Goal: Obtain resource: Download file/media

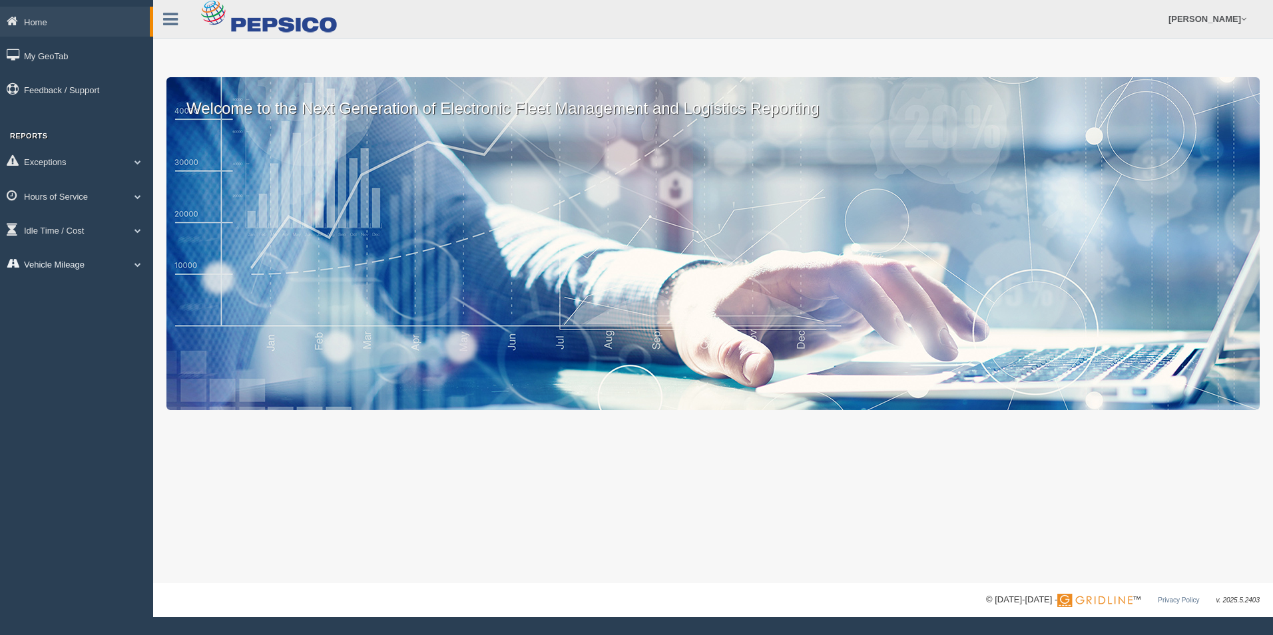
click at [68, 269] on link "Vehicle Mileage" at bounding box center [76, 264] width 153 height 30
click at [78, 295] on link "Vehicle Mileage" at bounding box center [87, 295] width 126 height 24
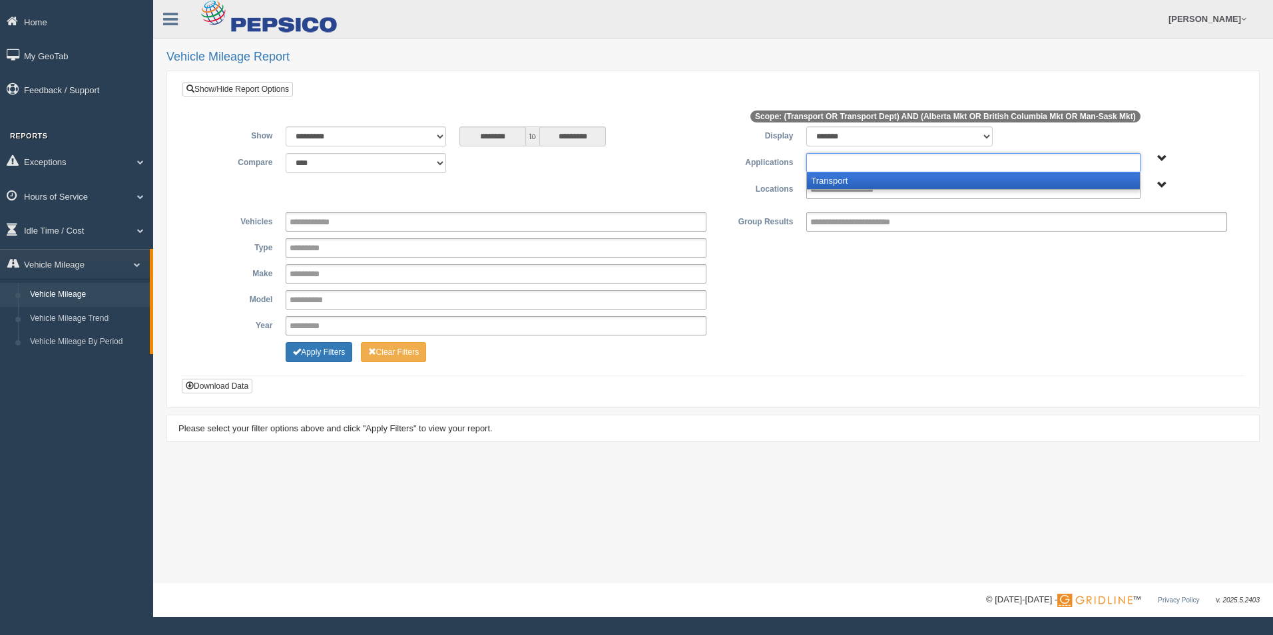
click at [848, 162] on input "text" at bounding box center [860, 162] width 101 height 17
click at [844, 177] on li "Transport" at bounding box center [973, 180] width 332 height 17
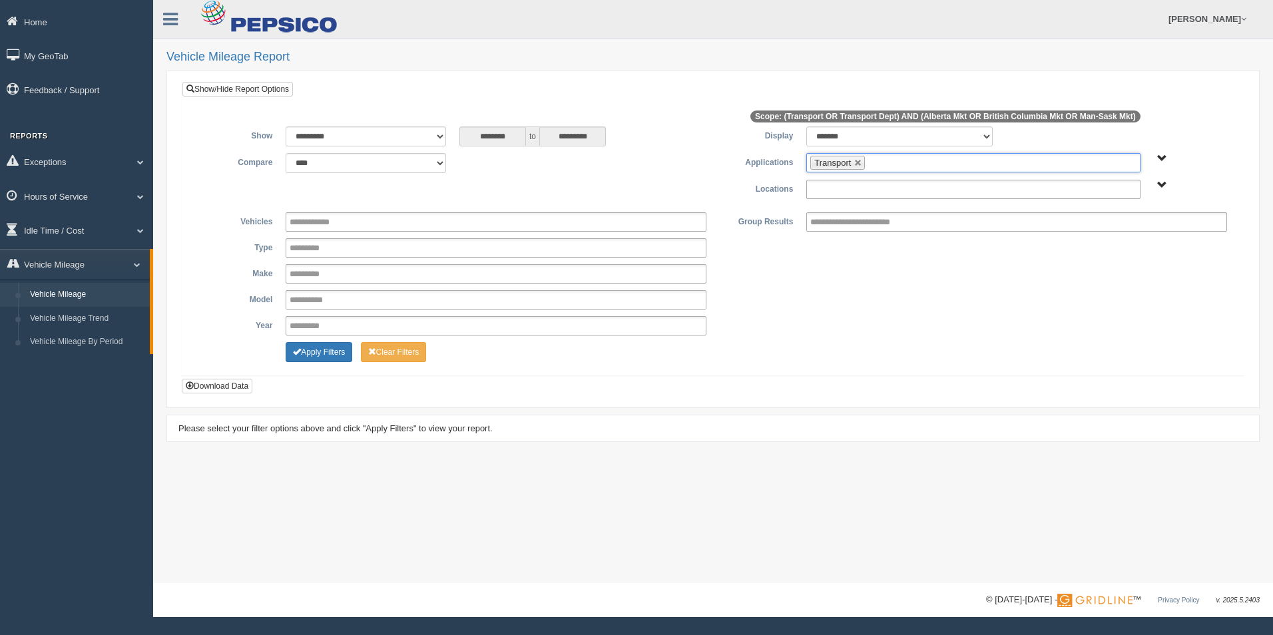
click at [849, 190] on input "text" at bounding box center [856, 189] width 92 height 17
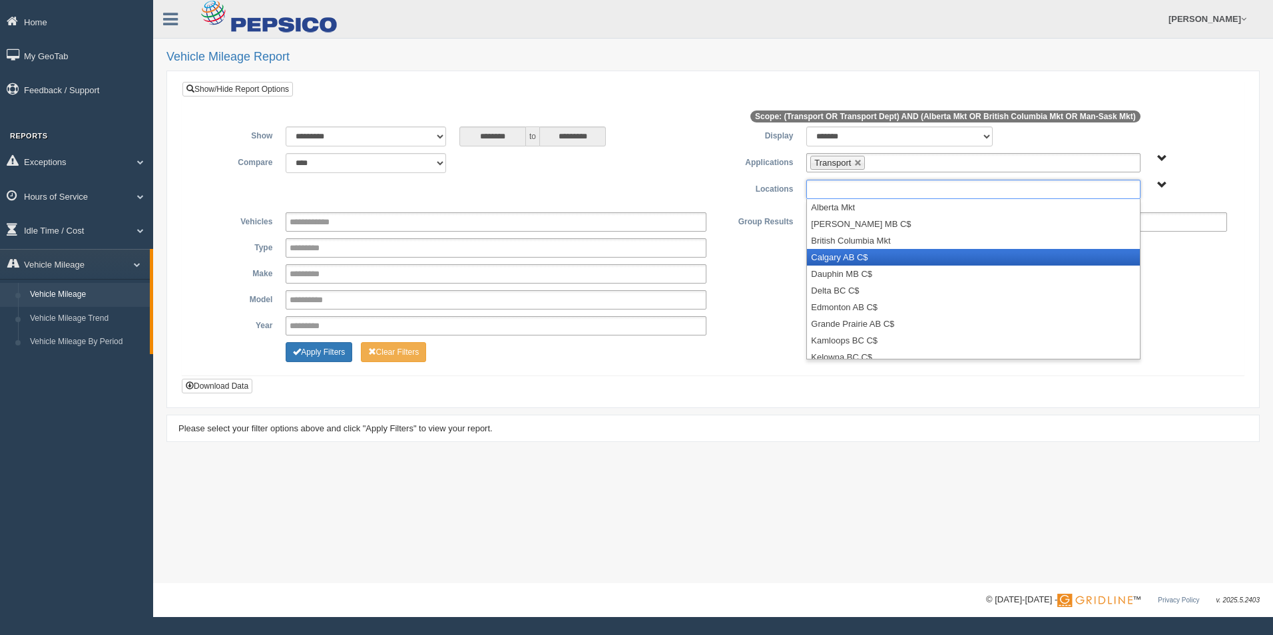
click at [855, 254] on li "Calgary AB C$" at bounding box center [973, 257] width 332 height 17
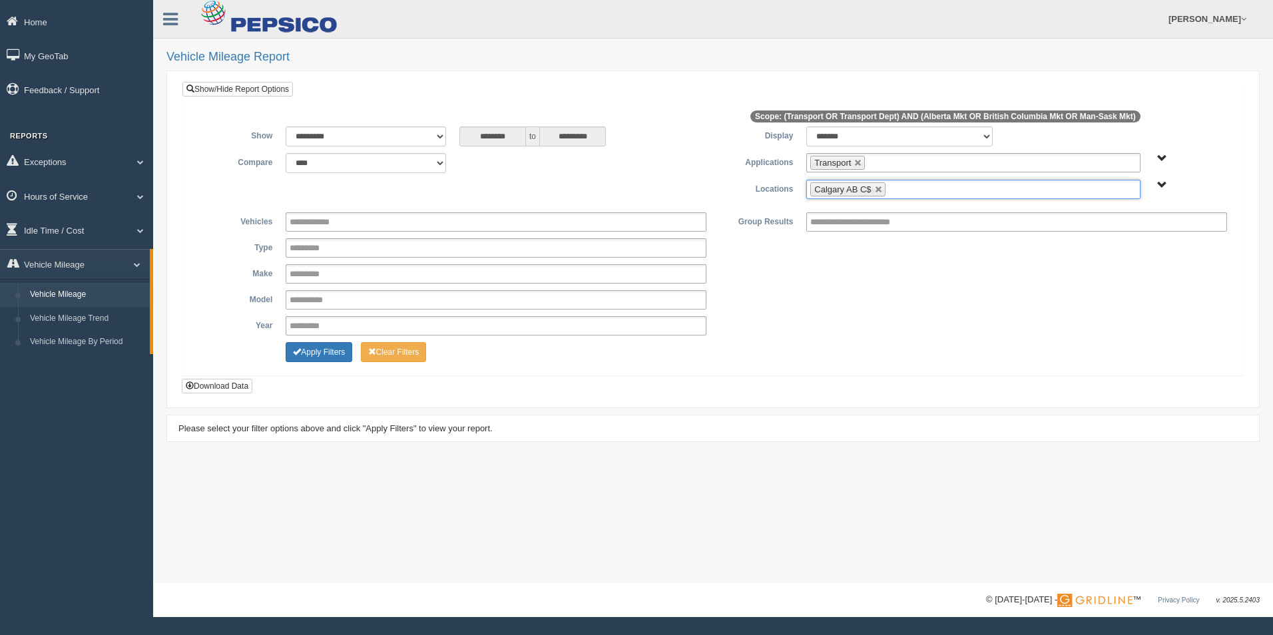
click at [917, 195] on ul "Calgary AB C$" at bounding box center [972, 189] width 333 height 19
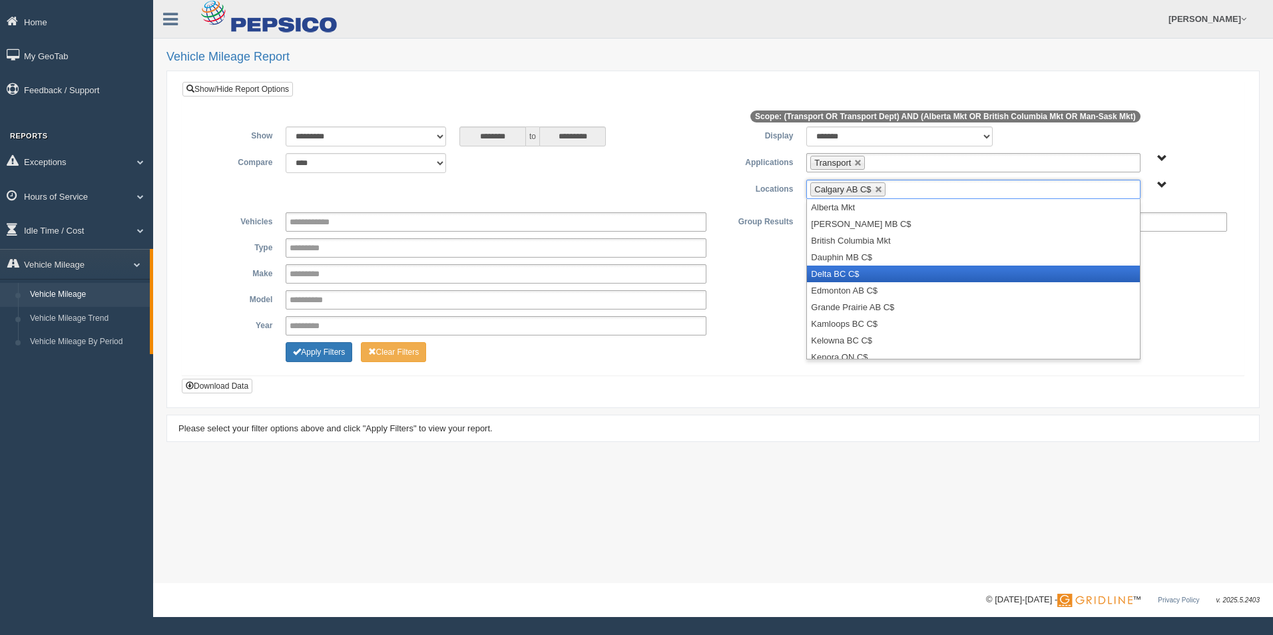
click at [913, 270] on li "Delta BC C$" at bounding box center [973, 274] width 332 height 17
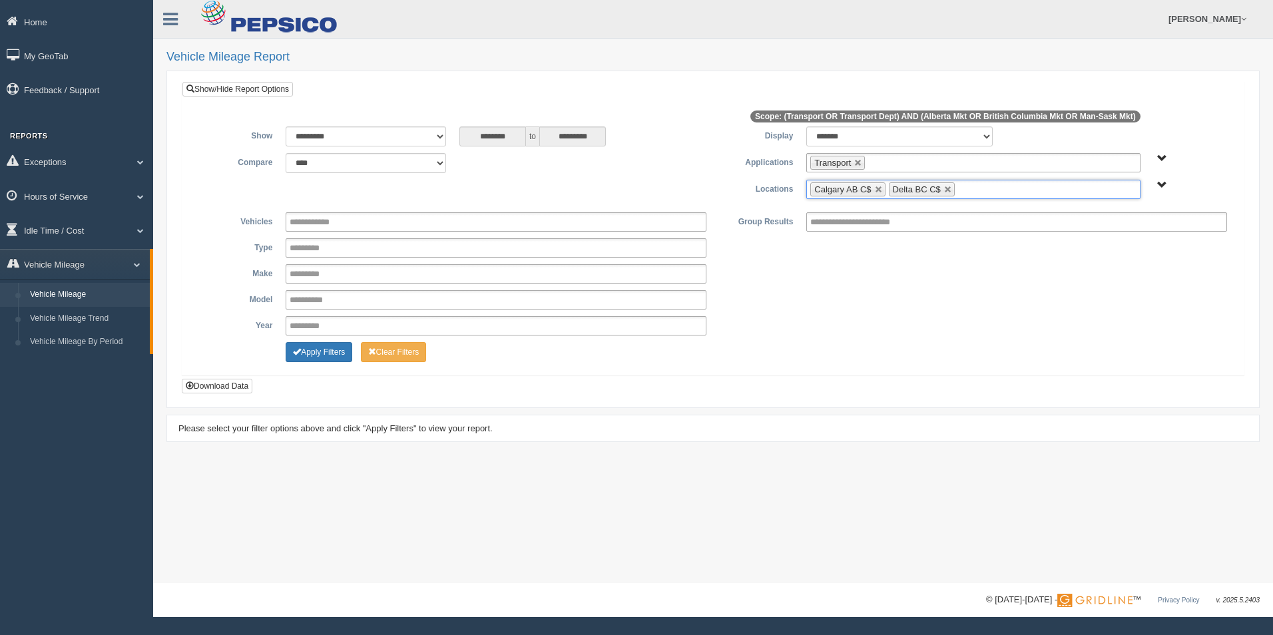
click at [995, 187] on ul "Calgary AB C$ Delta BC C$" at bounding box center [972, 189] width 333 height 19
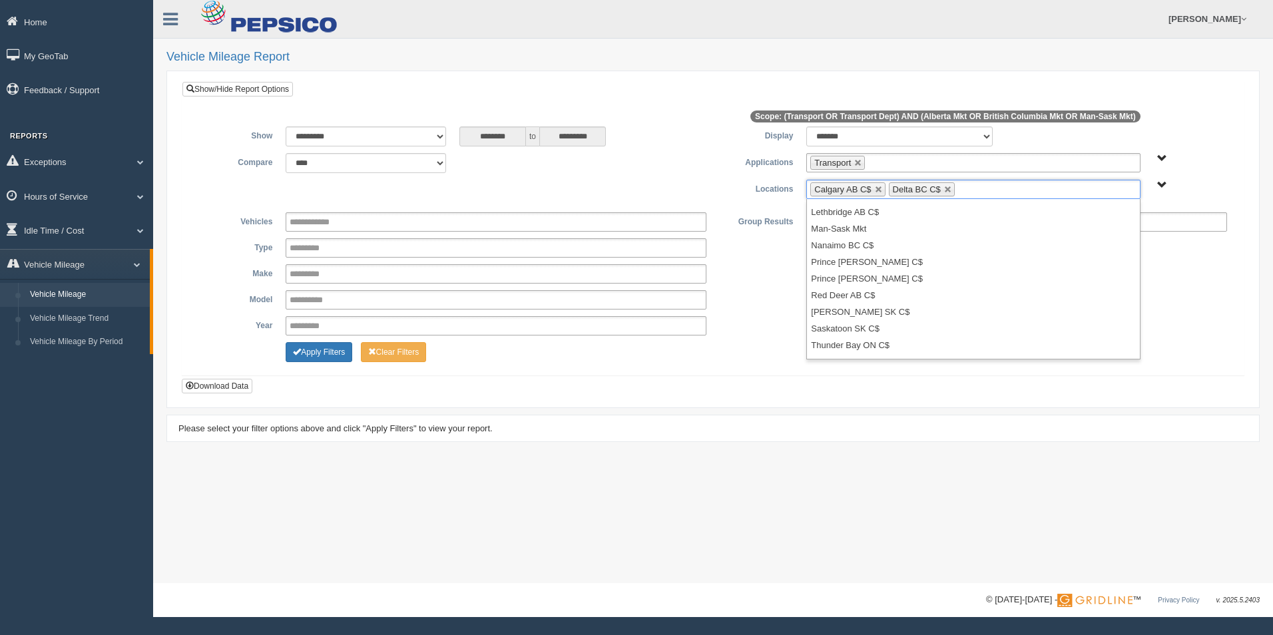
scroll to position [156, 0]
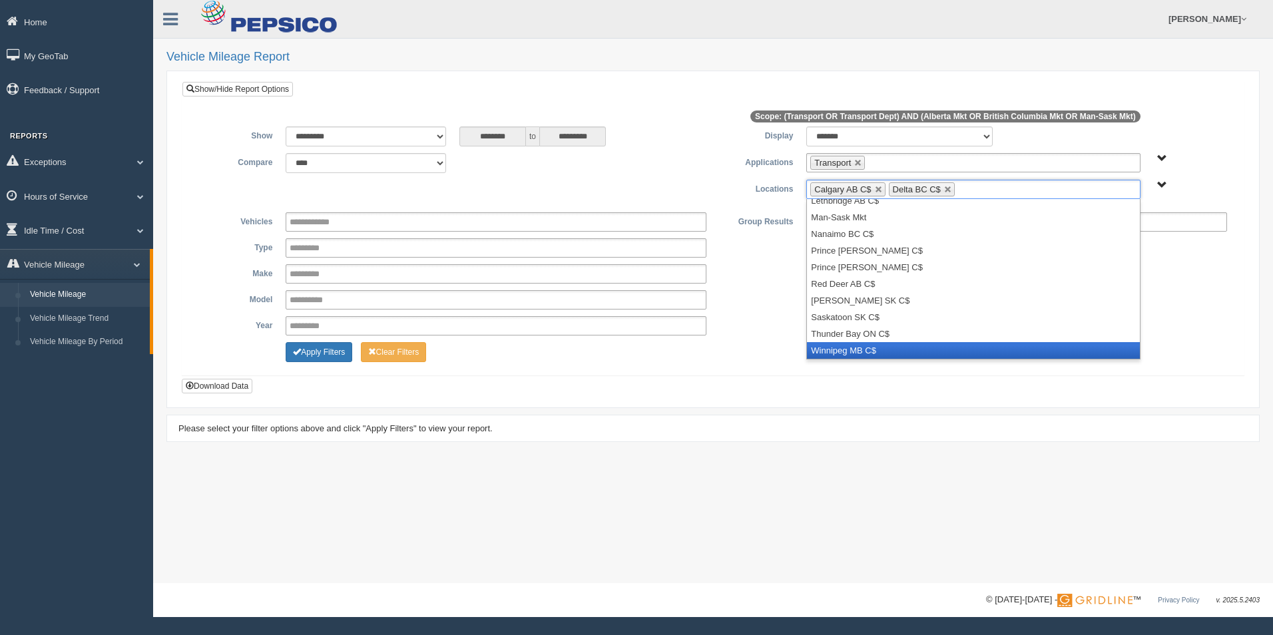
click at [954, 355] on li "Winnipeg MB C$" at bounding box center [973, 350] width 332 height 17
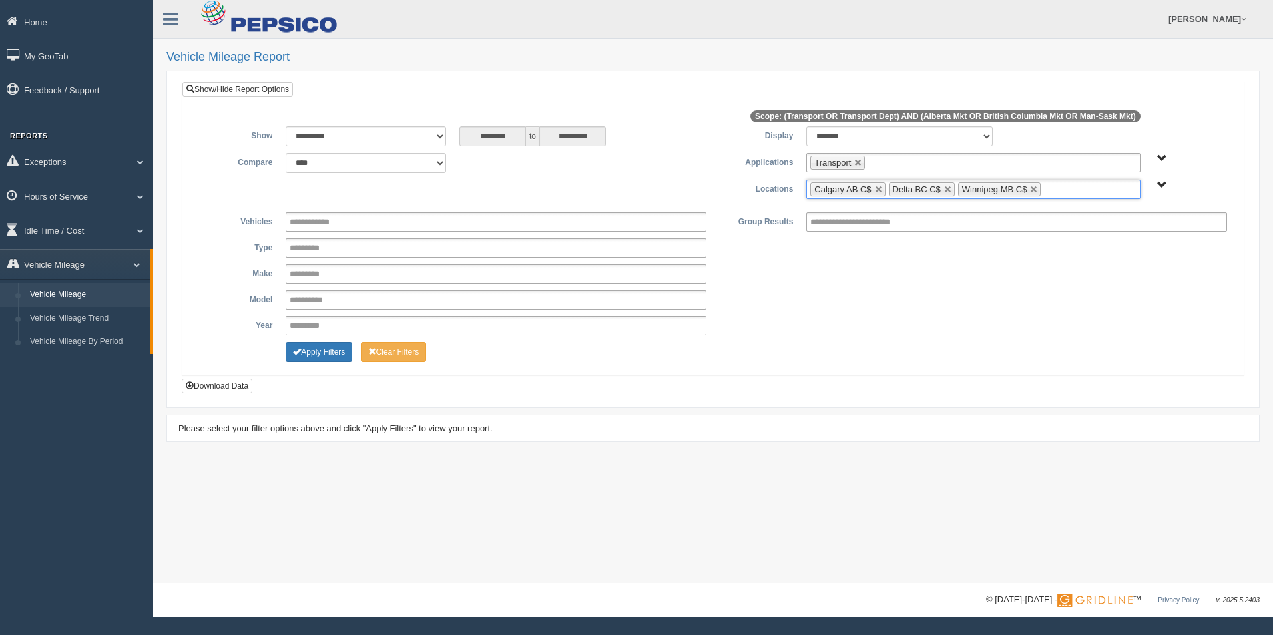
scroll to position [140, 0]
click at [240, 383] on button "Download Data" at bounding box center [217, 386] width 71 height 15
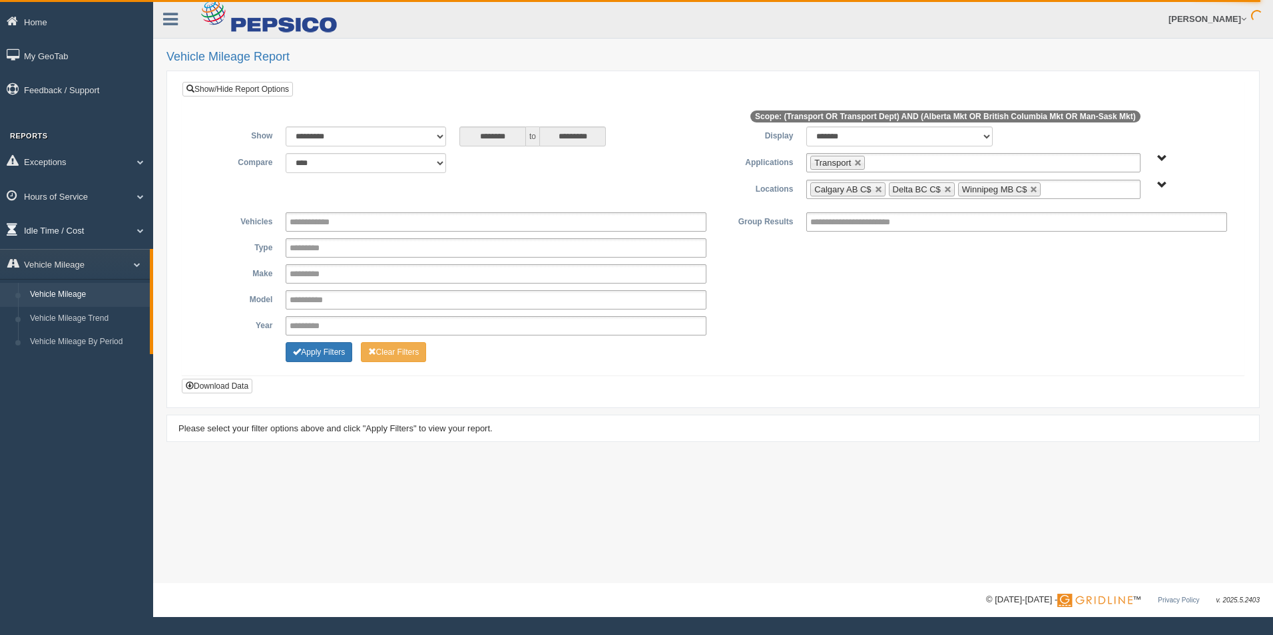
click at [60, 224] on link "Idle Time / Cost" at bounding box center [76, 230] width 153 height 30
click at [77, 304] on link "Idle Duration" at bounding box center [87, 308] width 126 height 24
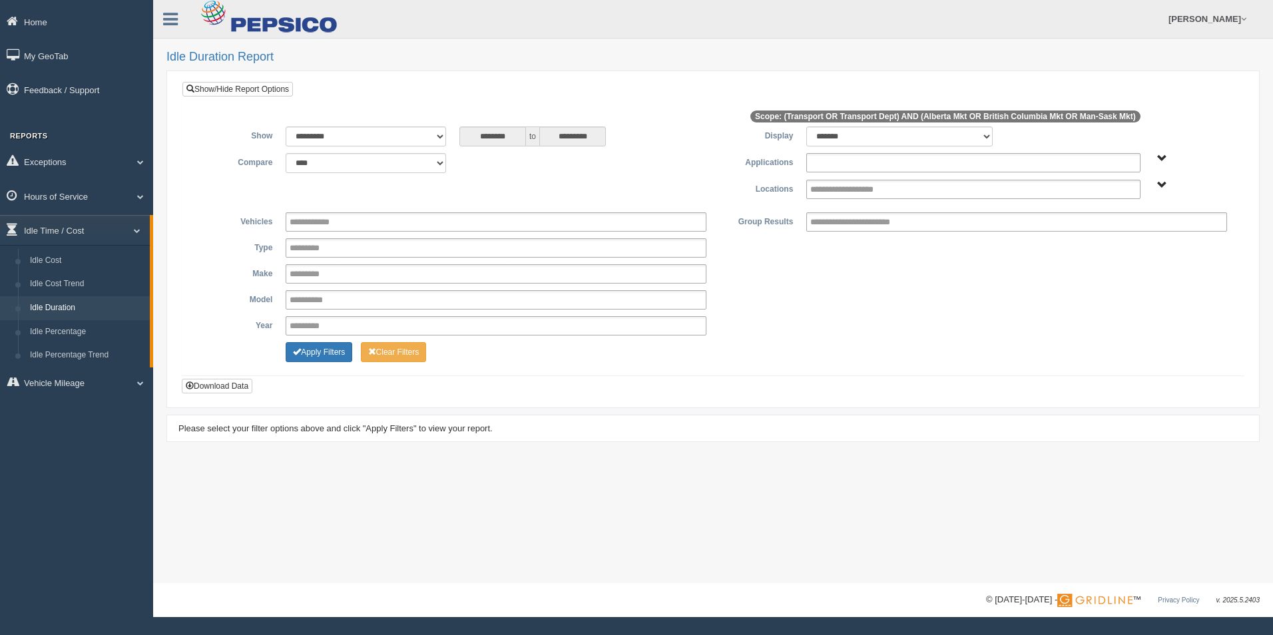
click at [888, 164] on input "text" at bounding box center [860, 162] width 101 height 17
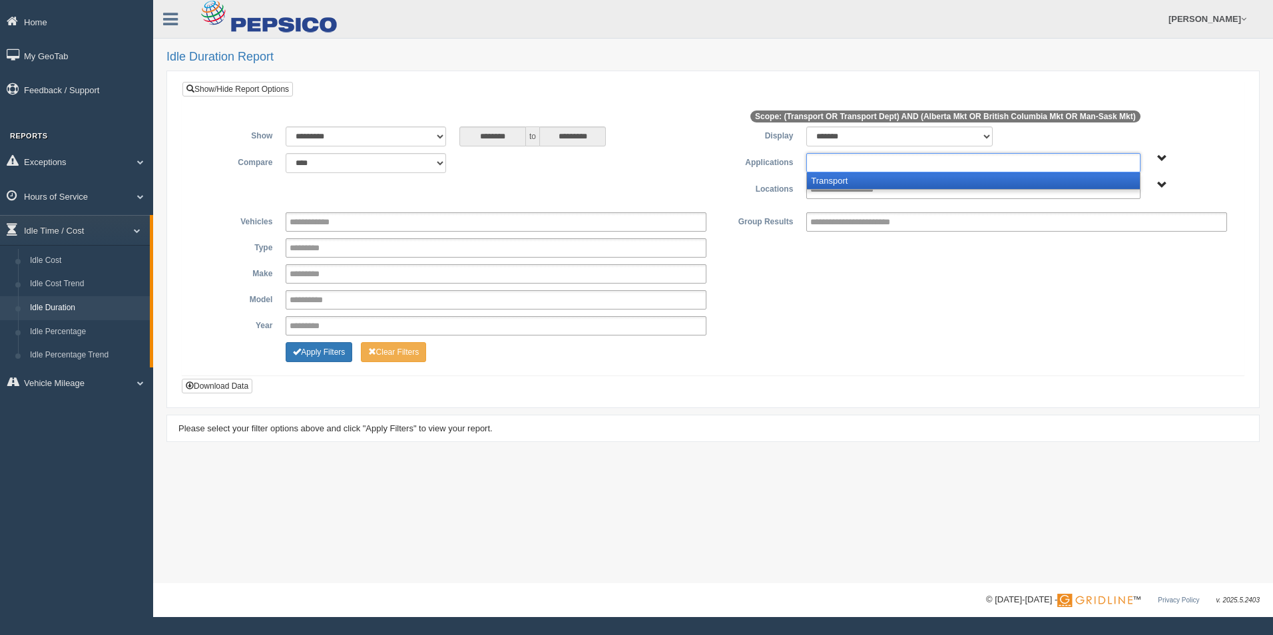
click at [875, 182] on li "Transport" at bounding box center [973, 180] width 332 height 17
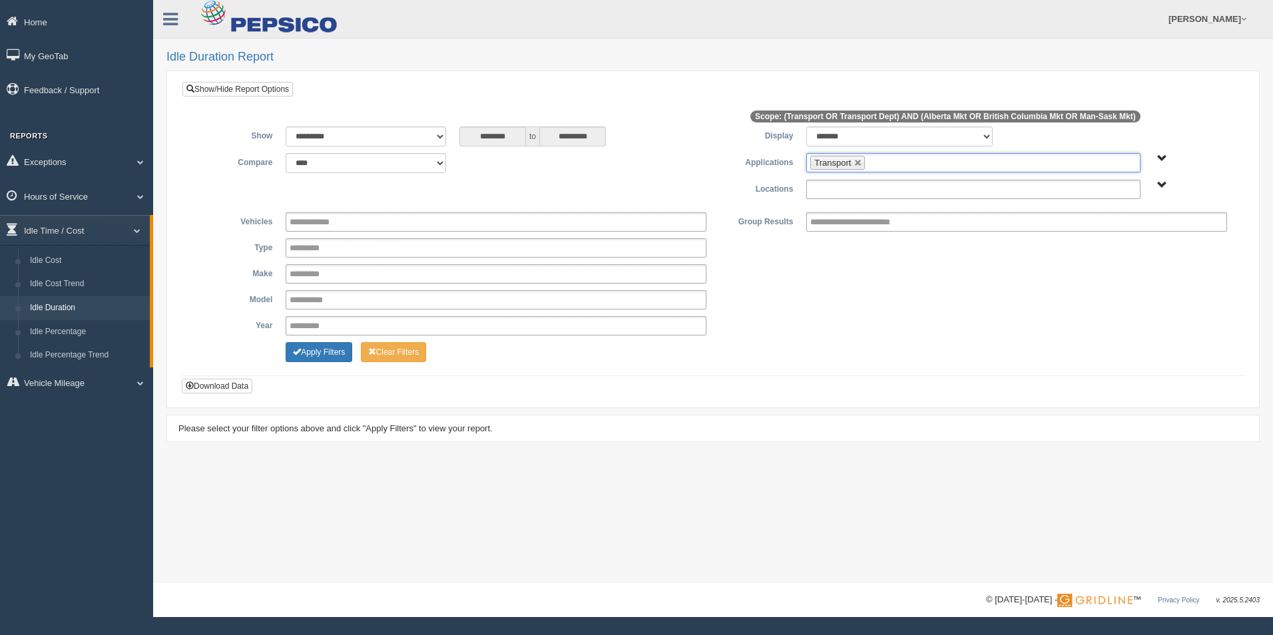
click at [875, 184] on input "text" at bounding box center [856, 189] width 92 height 17
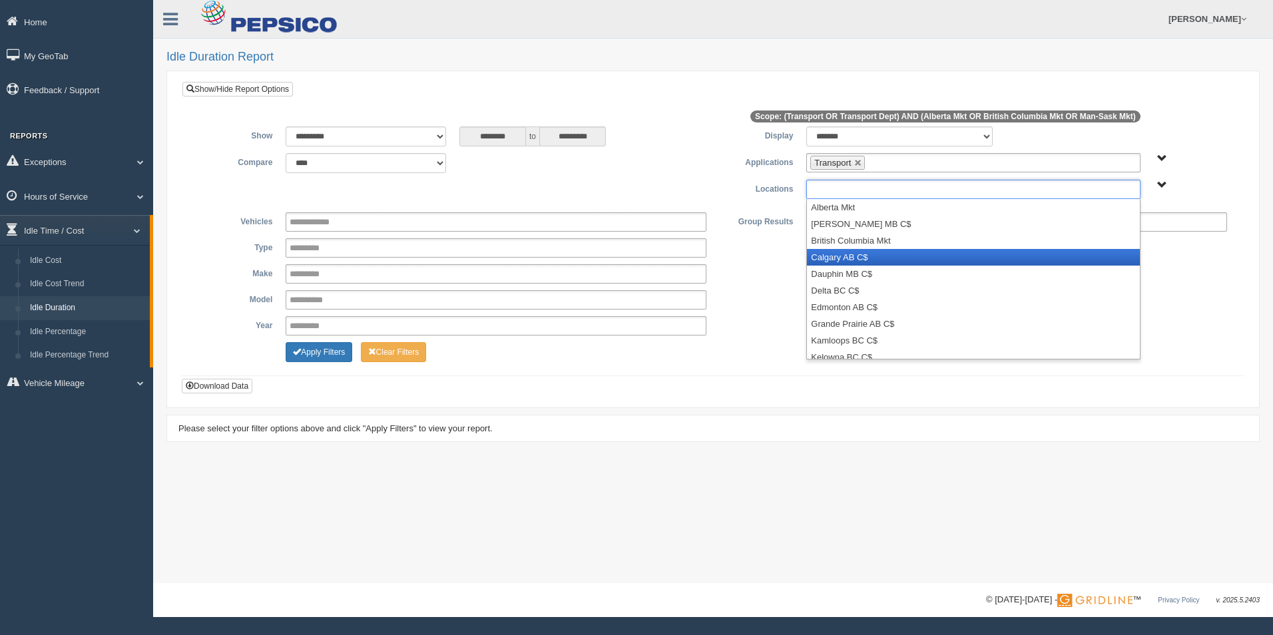
click at [869, 255] on li "Calgary AB C$" at bounding box center [973, 257] width 332 height 17
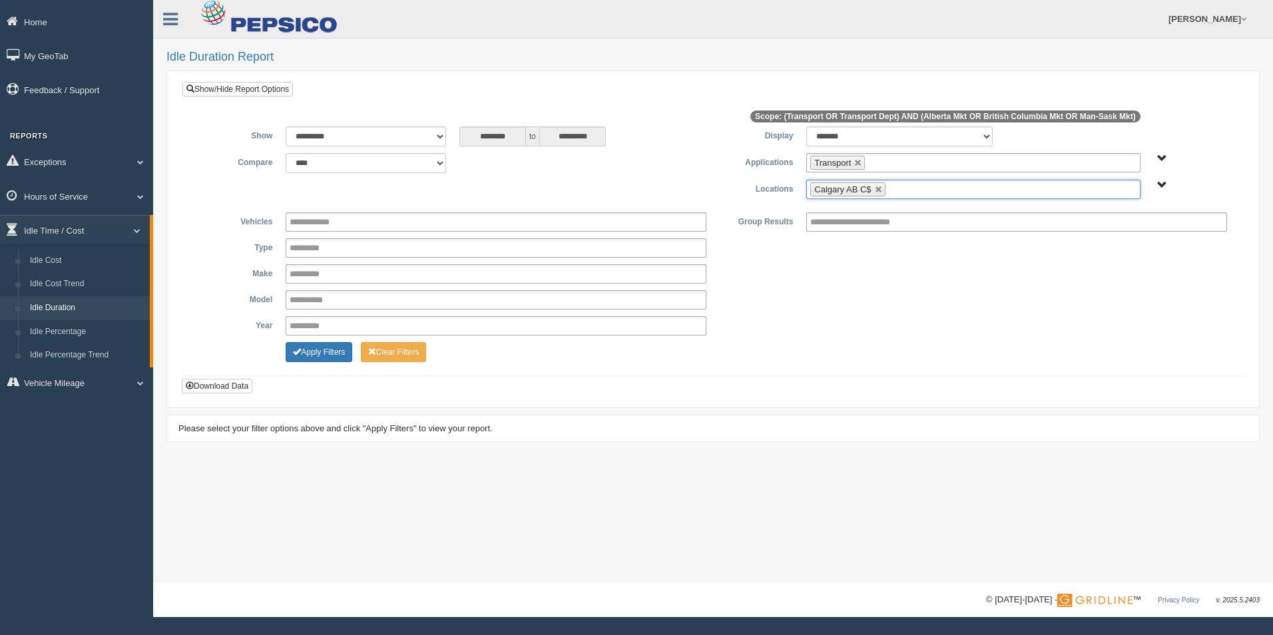
click at [933, 195] on ul "Calgary AB C$" at bounding box center [972, 189] width 333 height 19
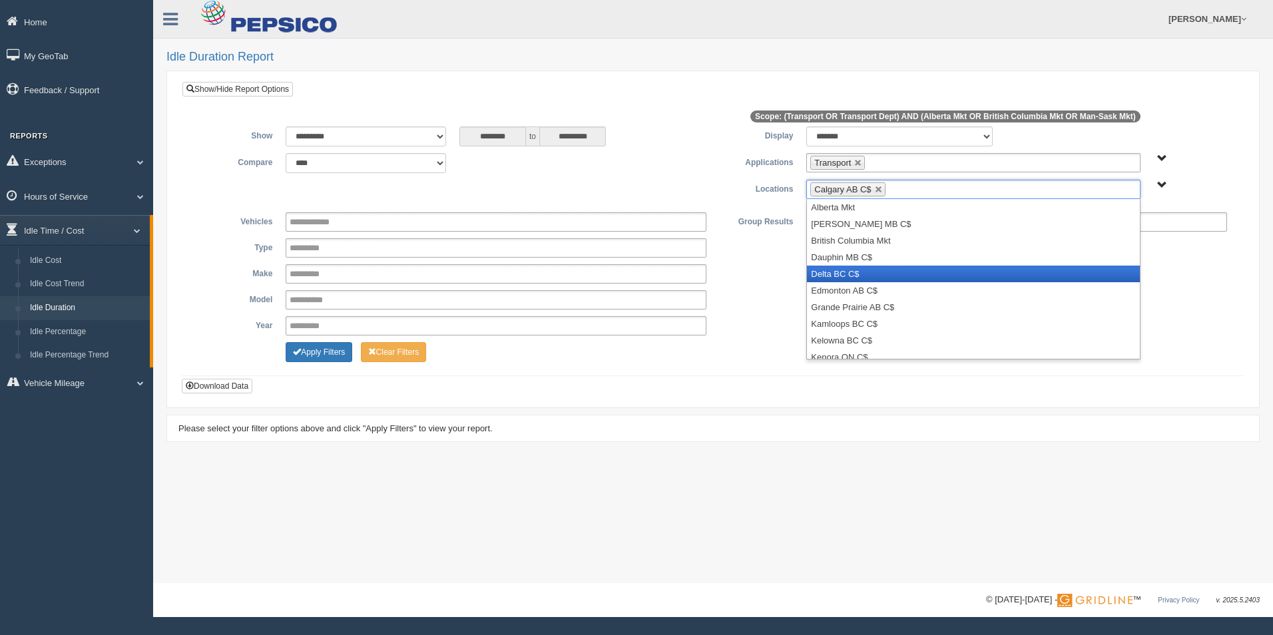
click at [925, 271] on li "Delta BC C$" at bounding box center [973, 274] width 332 height 17
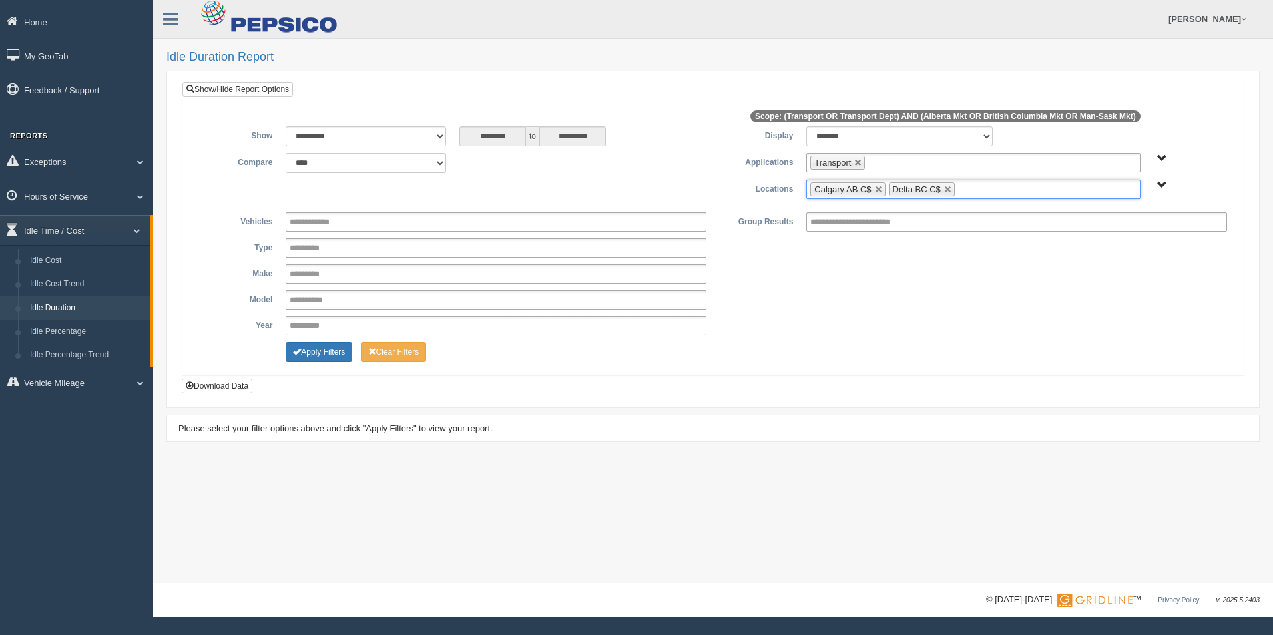
click at [971, 194] on ul "Calgary AB C$ Delta BC C$" at bounding box center [972, 189] width 333 height 19
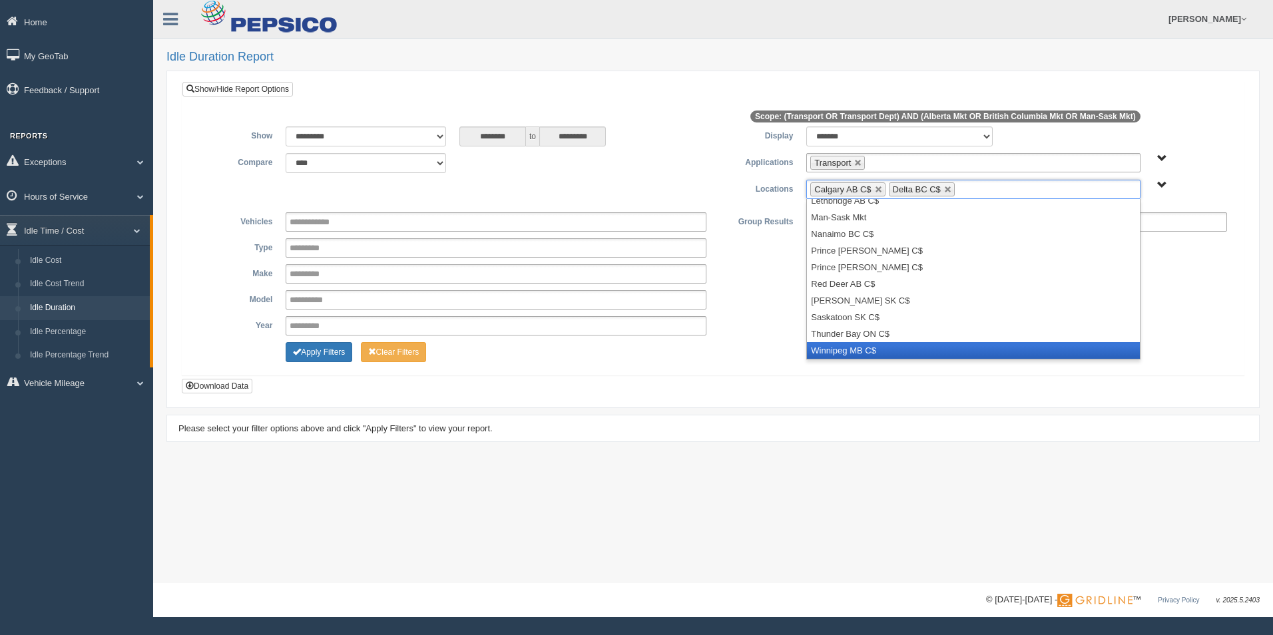
click at [979, 347] on li "Winnipeg MB C$" at bounding box center [973, 350] width 332 height 17
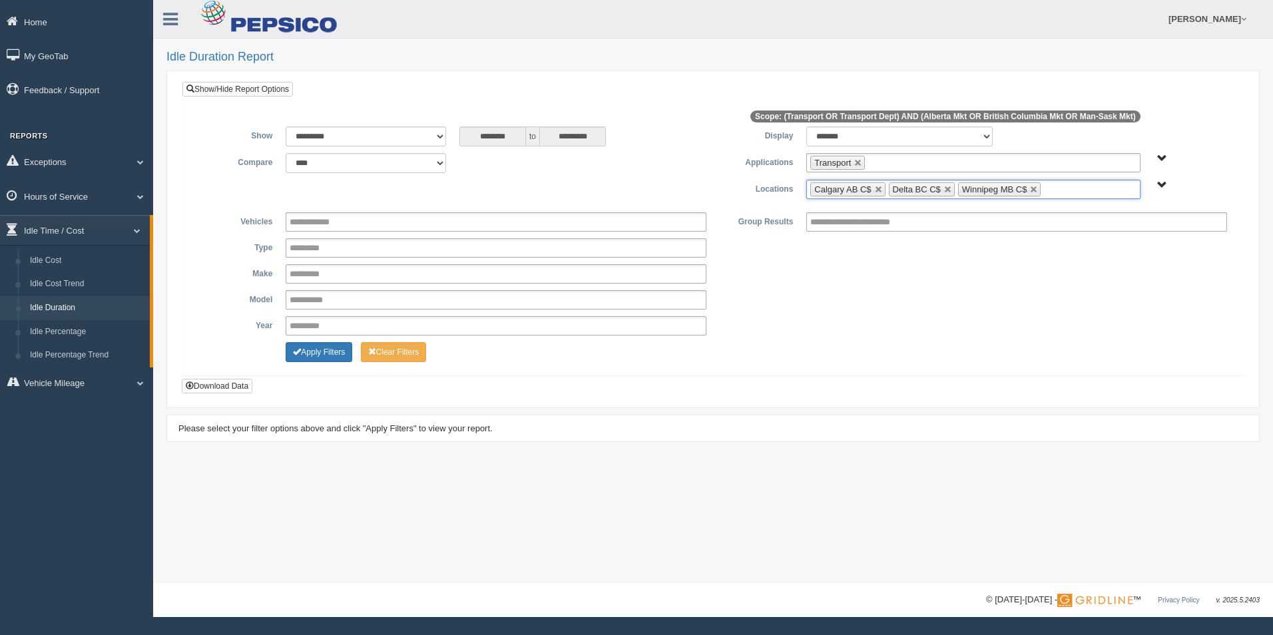
scroll to position [140, 0]
click at [235, 385] on button "Download Data" at bounding box center [217, 386] width 71 height 15
